Goal: Entertainment & Leisure: Consume media (video, audio)

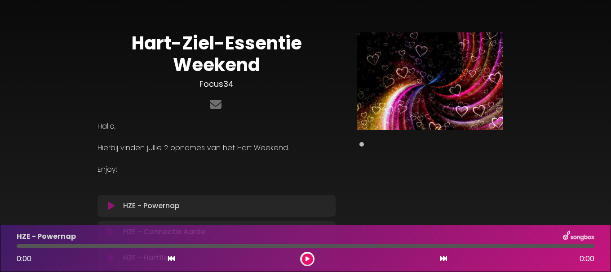
click at [110, 210] on icon at bounding box center [111, 205] width 7 height 9
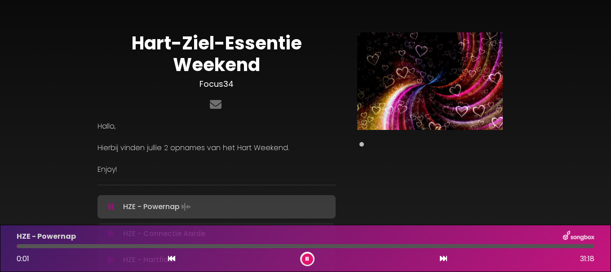
click at [114, 203] on icon at bounding box center [111, 206] width 6 height 9
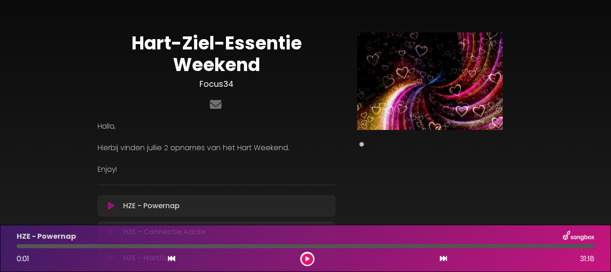
click at [610, 108] on div "Hart-Ziel-Essentie Weekend Focus34 ×" at bounding box center [305, 186] width 611 height 351
drag, startPoint x: 610, startPoint y: 102, endPoint x: 610, endPoint y: 114, distance: 12.1
click at [610, 114] on div "Hart-Ziel-Essentie Weekend Focus34 ×" at bounding box center [305, 186] width 611 height 351
drag, startPoint x: 44, startPoint y: 237, endPoint x: 29, endPoint y: 234, distance: 15.5
click at [44, 236] on p "HZE - Powernap" at bounding box center [46, 236] width 59 height 11
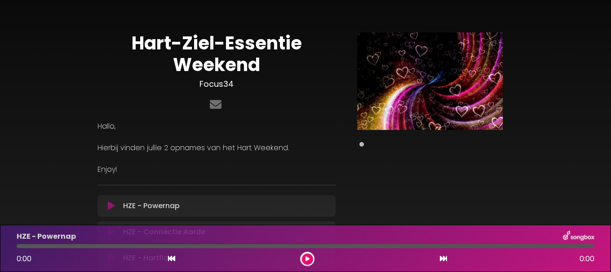
drag, startPoint x: 17, startPoint y: 234, endPoint x: 80, endPoint y: 232, distance: 62.9
click at [19, 234] on p "HZE - Powernap" at bounding box center [46, 236] width 59 height 11
click at [229, 220] on div "HZE - Powernap Loading Track... Your Feedback Name Email" at bounding box center [216, 271] width 238 height 152
drag, startPoint x: 369, startPoint y: 225, endPoint x: 339, endPoint y: 220, distance: 30.2
click at [366, 225] on div "HZE - Powernap 0:00 0:00" at bounding box center [305, 247] width 611 height 47
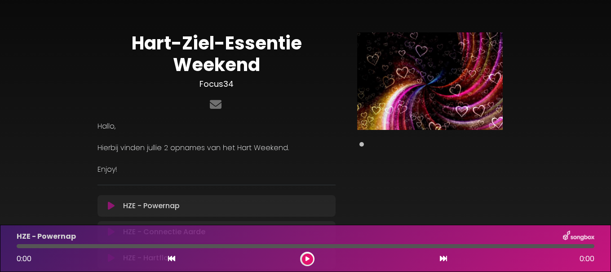
click at [313, 224] on div "HZE - Connectie Aarde Loading Track... Name Email" at bounding box center [216, 232] width 238 height 22
drag, startPoint x: 313, startPoint y: 223, endPoint x: 610, endPoint y: 204, distance: 297.8
click at [553, 207] on div "Hart-Ziel-Essentie Weekend Focus34 Hallo, Enjoy!" at bounding box center [305, 186] width 512 height 351
click at [216, 104] on icon at bounding box center [215, 104] width 15 height 12
click at [609, 241] on div "HZE - Powernap 0:00 0:00" at bounding box center [305, 247] width 611 height 47
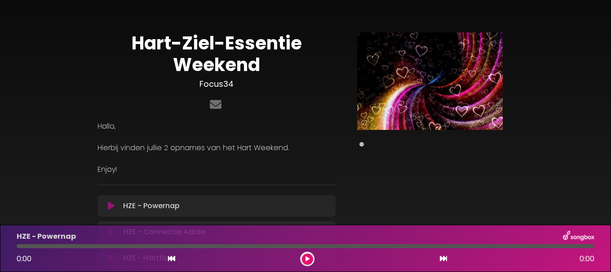
drag, startPoint x: 610, startPoint y: 241, endPoint x: 596, endPoint y: 213, distance: 31.3
click at [610, 238] on div "HZE - Powernap 0:00 0:00" at bounding box center [305, 247] width 611 height 47
drag, startPoint x: 443, startPoint y: 202, endPoint x: 470, endPoint y: 175, distance: 38.7
click at [470, 175] on div "Pause Play % buffered" at bounding box center [430, 191] width 178 height 319
click at [328, 223] on div "HZE - Connectie Aarde Loading Track... Name Email" at bounding box center [216, 232] width 238 height 22
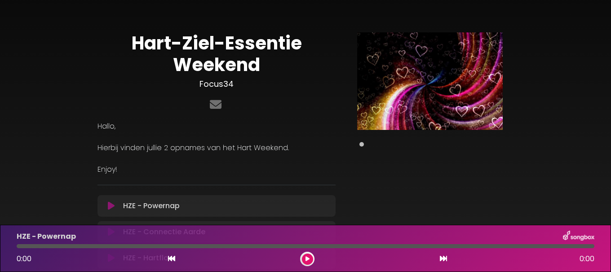
click at [328, 222] on div "HZE - Connectie Aarde Loading Track... Name Email" at bounding box center [216, 232] width 238 height 22
drag, startPoint x: 328, startPoint y: 222, endPoint x: 341, endPoint y: 211, distance: 17.2
click at [341, 211] on div "Hart-Ziel-Essentie Weekend Focus34 Hallo, Hierbij vinden jullie 2 opnames van h…" at bounding box center [305, 191] width 427 height 319
click at [246, 206] on div "HZE - Powernap Loading Track..." at bounding box center [224, 205] width 211 height 11
click at [229, 224] on div "HZE - Connectie Aarde Loading Track... Name Email" at bounding box center [216, 232] width 238 height 22
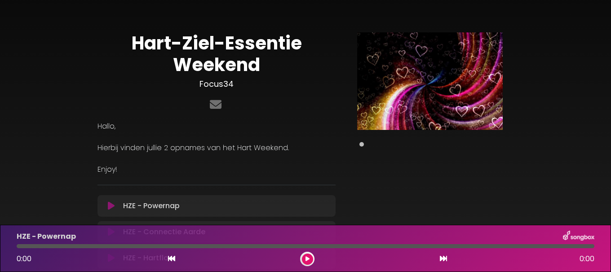
click at [229, 224] on div "HZE - Connectie Aarde Loading Track... Name Email" at bounding box center [216, 232] width 238 height 22
click at [233, 221] on div "HZE - Connectie Aarde Loading Track... Name Email" at bounding box center [216, 232] width 238 height 22
drag, startPoint x: 233, startPoint y: 220, endPoint x: 229, endPoint y: 217, distance: 5.4
click at [231, 218] on div "HZE - Powernap Loading Track... Your Feedback Name Email" at bounding box center [216, 271] width 238 height 152
click at [112, 231] on div "HZE - Powernap" at bounding box center [305, 236] width 588 height 12
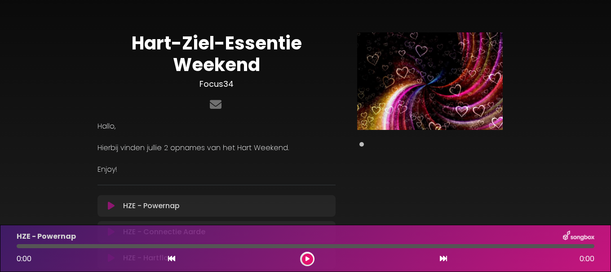
click at [112, 231] on div "HZE - Powernap" at bounding box center [305, 236] width 588 height 12
click at [181, 233] on div "HZE - Powernap" at bounding box center [305, 236] width 588 height 12
drag, startPoint x: 108, startPoint y: 229, endPoint x: 293, endPoint y: 251, distance: 186.7
click at [107, 229] on div "HZE - Powernap 0:00 0:00" at bounding box center [305, 247] width 611 height 47
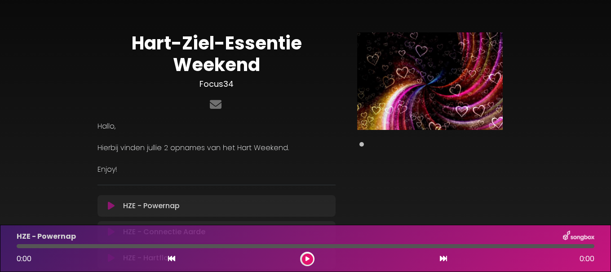
click at [112, 233] on div "HZE - Powernap" at bounding box center [305, 236] width 588 height 12
drag, startPoint x: 550, startPoint y: 224, endPoint x: 525, endPoint y: 266, distance: 48.9
click at [538, 266] on div "Hart-Ziel-Essentie Weekend Focus34 Hallo, Enjoy!" at bounding box center [305, 186] width 611 height 351
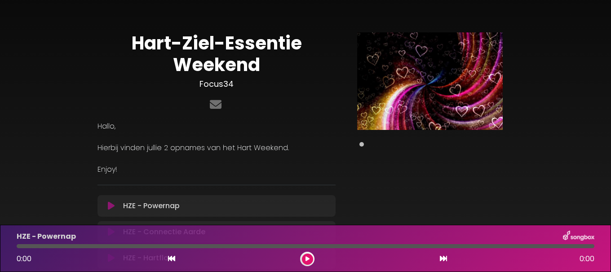
click at [104, 224] on div "HZE - Connectie Aarde Loading Track... Name Email" at bounding box center [216, 232] width 238 height 22
click at [107, 231] on div "HZE - Powernap" at bounding box center [305, 236] width 588 height 12
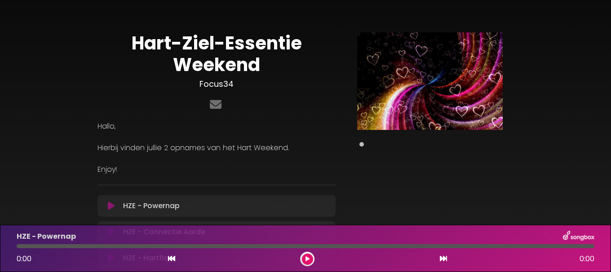
drag, startPoint x: 106, startPoint y: 231, endPoint x: 347, endPoint y: 202, distance: 242.4
click at [347, 202] on div "Pause Play % buffered" at bounding box center [430, 191] width 178 height 319
click at [128, 222] on div "HZE - Connectie Aarde Loading Track... Name Email" at bounding box center [216, 232] width 238 height 22
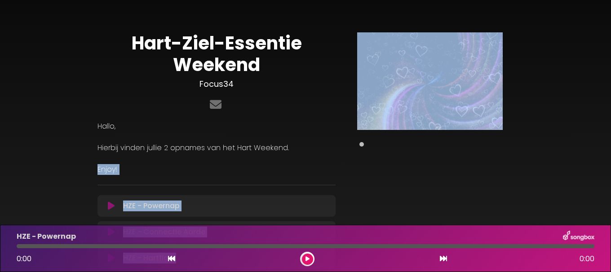
drag, startPoint x: 0, startPoint y: 232, endPoint x: 97, endPoint y: 162, distance: 119.3
click at [97, 162] on div "Hart-Ziel-Essentie Weekend Focus34 Hallo, Enjoy!" at bounding box center [305, 186] width 611 height 351
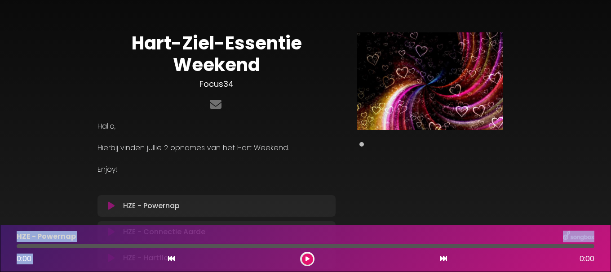
drag, startPoint x: 531, startPoint y: 260, endPoint x: 571, endPoint y: 171, distance: 97.9
click at [576, 174] on div "Hart-Ziel-Essentie Weekend Focus34 Hallo, Enjoy!" at bounding box center [305, 186] width 611 height 351
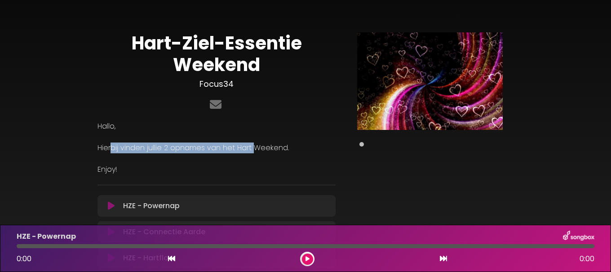
drag, startPoint x: 133, startPoint y: 149, endPoint x: 106, endPoint y: 154, distance: 27.8
click at [108, 151] on p "Hierbij vinden jullie 2 opnames van het Hart Weekend." at bounding box center [216, 147] width 238 height 11
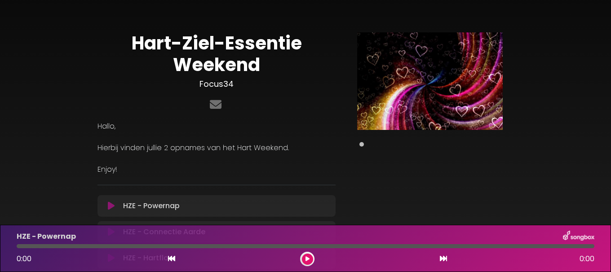
click at [605, 45] on div "Hart-Ziel-Essentie Weekend Focus34 ×" at bounding box center [305, 186] width 611 height 351
drag, startPoint x: 610, startPoint y: 51, endPoint x: 272, endPoint y: 145, distance: 351.3
click at [480, 105] on div "Hart-Ziel-Essentie Weekend Focus34 ×" at bounding box center [305, 186] width 611 height 351
click at [122, 224] on div "HZE - Connectie Aarde Loading Track... Name Email" at bounding box center [216, 232] width 238 height 22
click at [105, 224] on div "HZE - Connectie Aarde Loading Track... Name Email" at bounding box center [216, 232] width 238 height 22
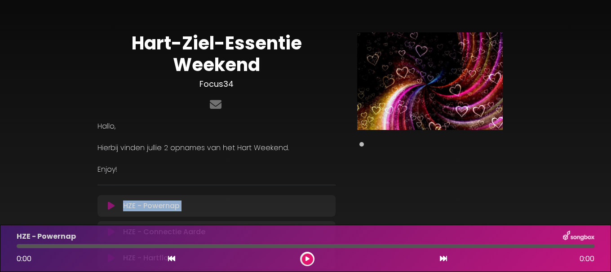
drag, startPoint x: 105, startPoint y: 224, endPoint x: 209, endPoint y: 161, distance: 121.9
click at [178, 167] on div "Hart-Ziel-Essentie Weekend Focus34 Hallo, Hierbij vinden jullie 2 opnames van h…" at bounding box center [216, 191] width 249 height 319
drag, startPoint x: 331, startPoint y: 222, endPoint x: 594, endPoint y: 160, distance: 269.9
click at [583, 163] on div "Hart-Ziel-Essentie Weekend Focus34 ×" at bounding box center [305, 186] width 611 height 351
click at [610, 158] on div "Hart-Ziel-Essentie Weekend Focus34 ×" at bounding box center [305, 186] width 611 height 351
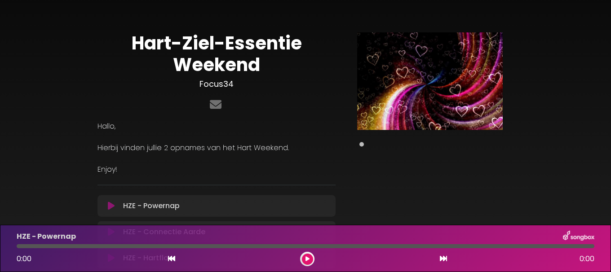
click at [110, 259] on div "0:00 0:00" at bounding box center [305, 258] width 588 height 14
click at [158, 256] on div "0:00 0:00" at bounding box center [305, 258] width 588 height 14
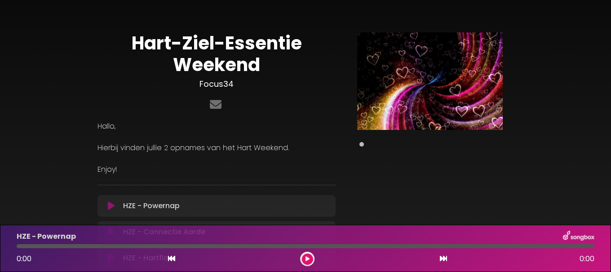
click at [123, 232] on div "HZE - Powernap" at bounding box center [305, 236] width 588 height 12
drag, startPoint x: 363, startPoint y: 145, endPoint x: 362, endPoint y: 223, distance: 77.7
click at [356, 234] on div "[PERSON_NAME]-Essentie Weekend Focus34 Hallo, Enjoy!" at bounding box center [305, 186] width 611 height 351
click at [110, 233] on div "HZE - Powernap" at bounding box center [305, 236] width 588 height 12
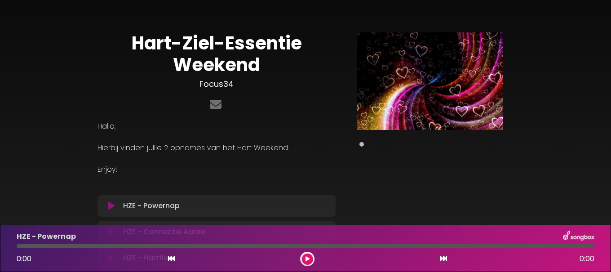
click at [110, 233] on div "HZE - Powernap" at bounding box center [305, 236] width 588 height 12
click at [110, 232] on div "HZE - Powernap" at bounding box center [305, 236] width 588 height 12
drag, startPoint x: 112, startPoint y: 231, endPoint x: 139, endPoint y: 228, distance: 27.1
click at [113, 230] on div "HZE - Powernap 0:00 0:00" at bounding box center [305, 247] width 611 height 47
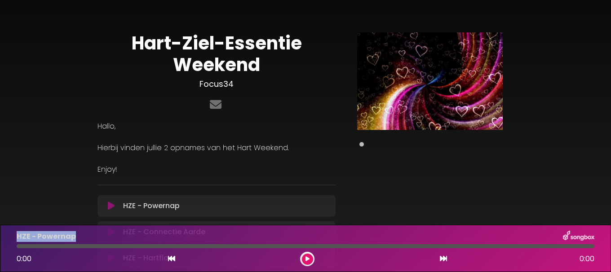
click at [157, 230] on div "HZE - Powernap 0:00 0:00" at bounding box center [305, 247] width 611 height 47
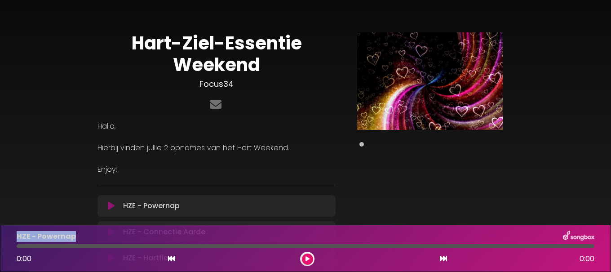
click at [157, 230] on div "HZE - Powernap 0:00 0:00" at bounding box center [305, 247] width 611 height 47
click at [149, 262] on div "0:00 0:00" at bounding box center [305, 258] width 588 height 14
click at [149, 260] on div "0:00 0:00" at bounding box center [305, 258] width 588 height 14
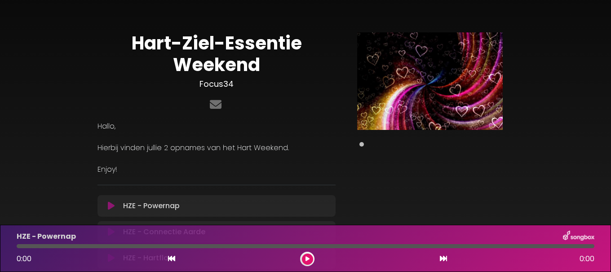
click at [150, 258] on div "0:00 0:00" at bounding box center [305, 258] width 588 height 14
click at [151, 258] on div "0:00 0:00" at bounding box center [305, 258] width 588 height 14
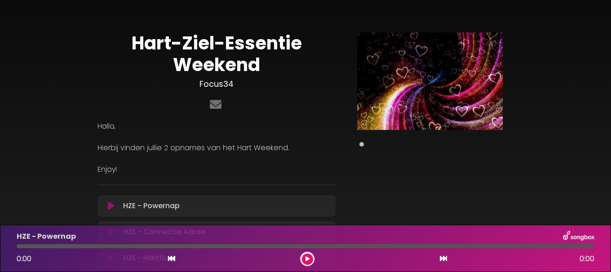
click at [151, 258] on div "0:00 0:00" at bounding box center [305, 258] width 588 height 14
drag, startPoint x: 467, startPoint y: 236, endPoint x: 458, endPoint y: 267, distance: 32.0
click at [458, 269] on div "HZE - Powernap 0:00 0:00" at bounding box center [305, 247] width 611 height 47
drag, startPoint x: 67, startPoint y: 236, endPoint x: 99, endPoint y: 241, distance: 32.3
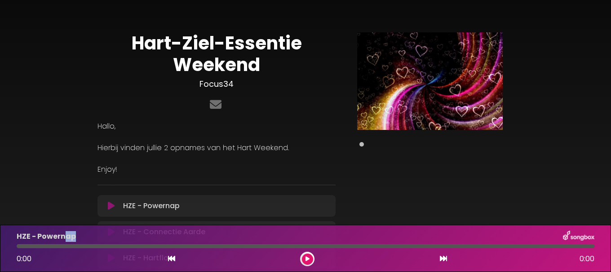
click at [99, 241] on div "HZE - Powernap" at bounding box center [305, 236] width 588 height 12
click at [12, 146] on div "Hart-Ziel-Essentie Weekend Focus34 ×" at bounding box center [305, 186] width 611 height 351
drag, startPoint x: 387, startPoint y: 253, endPoint x: 295, endPoint y: 13, distance: 256.7
click at [303, 28] on div "Hart-Ziel-Essentie Weekend Focus34 Hallo, Enjoy!" at bounding box center [305, 186] width 611 height 351
